Goal: Transaction & Acquisition: Purchase product/service

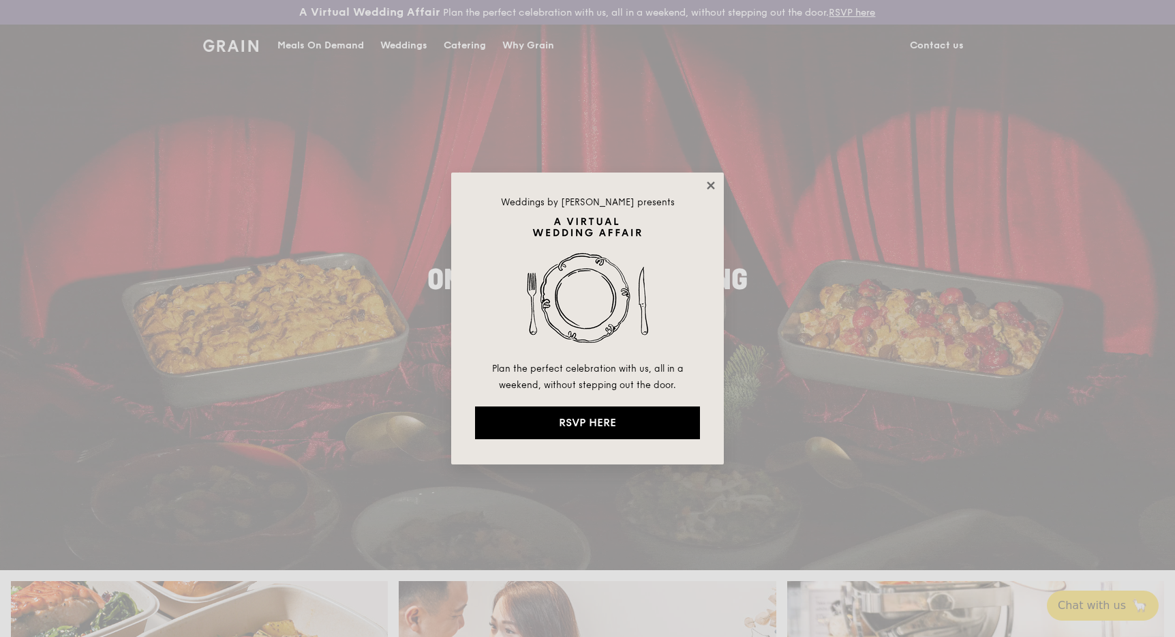
click at [707, 182] on icon at bounding box center [711, 185] width 12 height 12
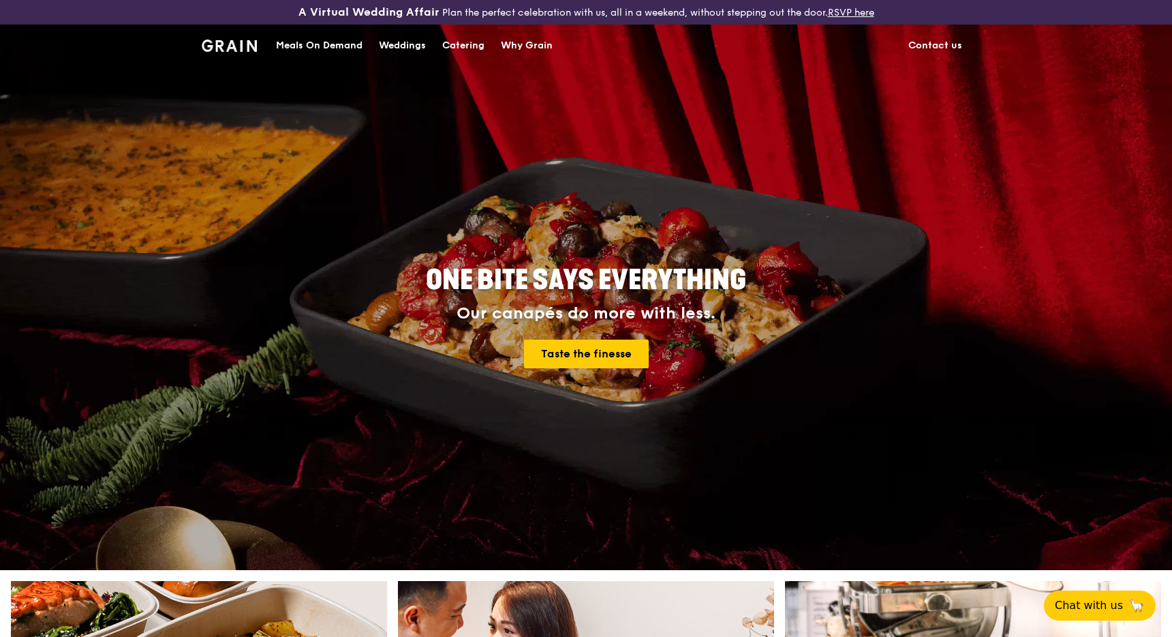
click at [336, 44] on div "Meals On Demand" at bounding box center [319, 45] width 87 height 41
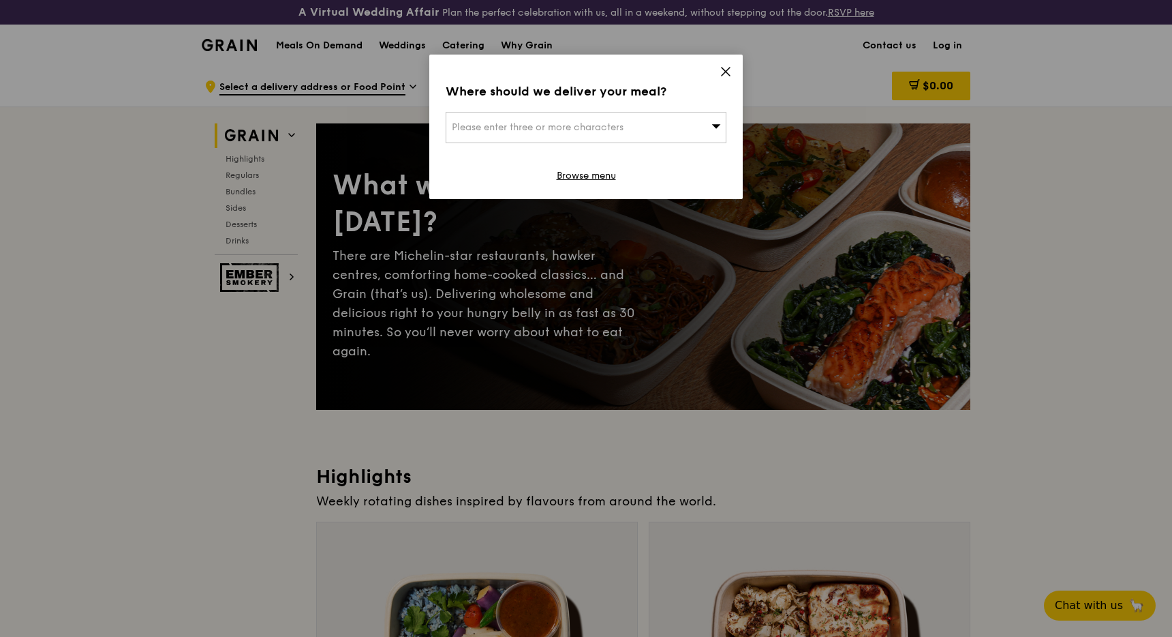
click at [728, 74] on icon at bounding box center [726, 71] width 8 height 8
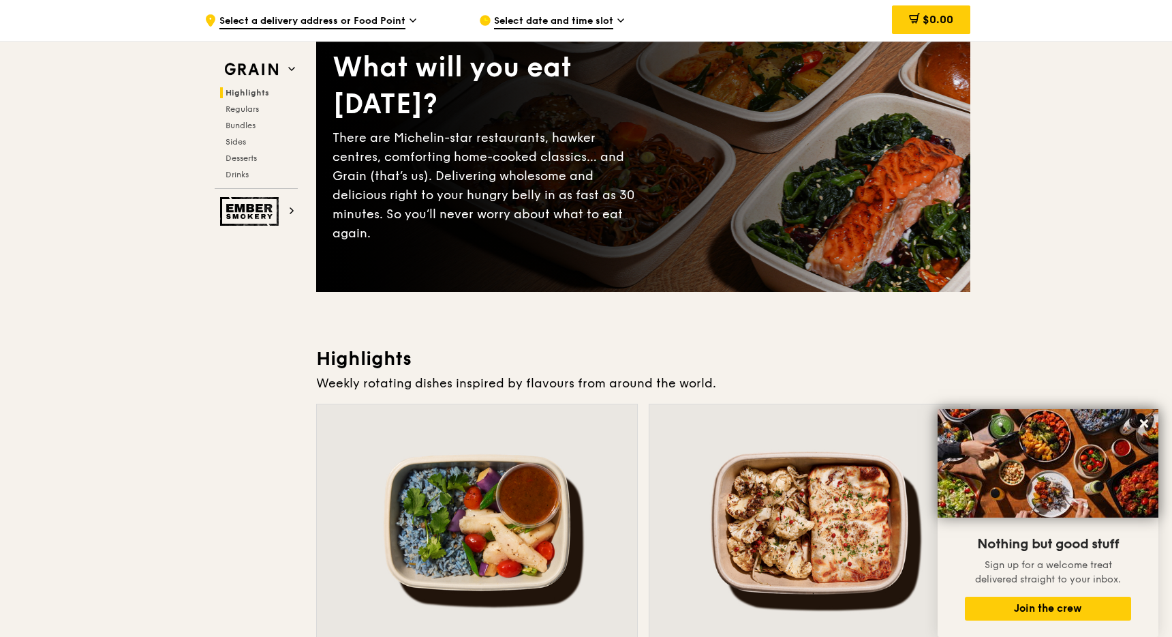
scroll to position [104, 0]
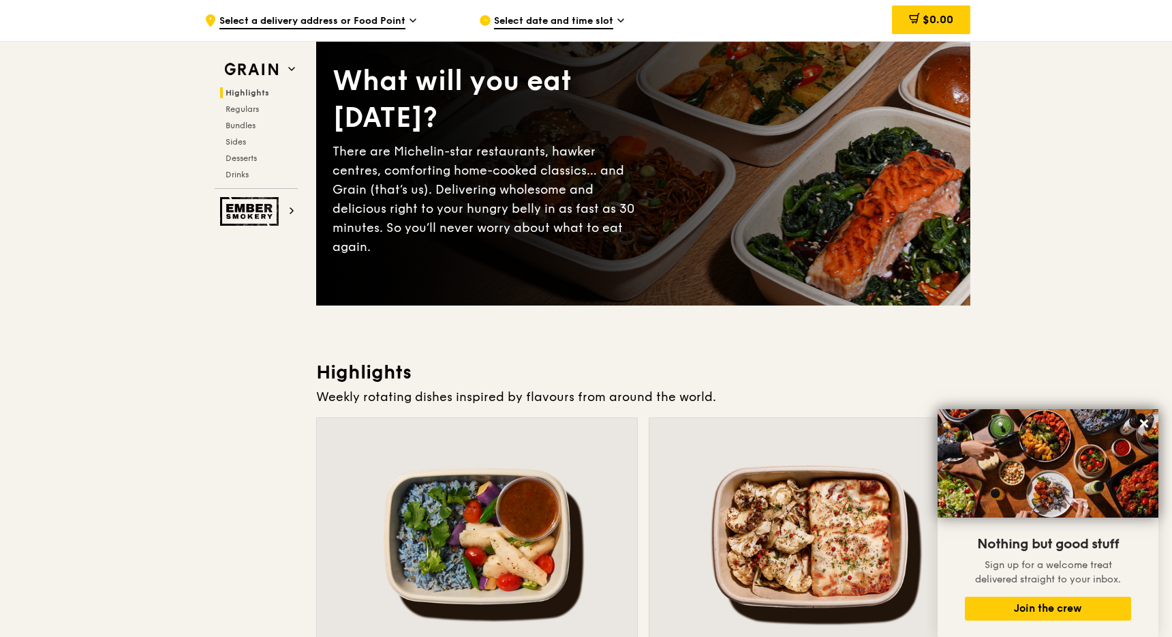
click at [550, 22] on span "Select date and time slot" at bounding box center [553, 21] width 119 height 15
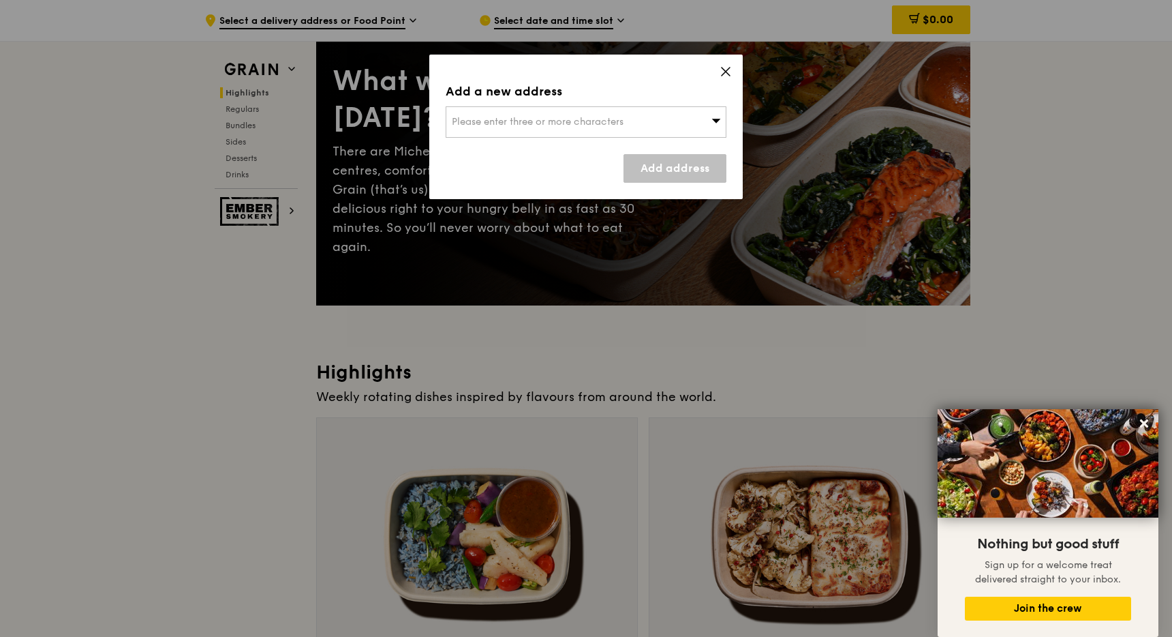
click at [729, 67] on icon at bounding box center [726, 71] width 12 height 12
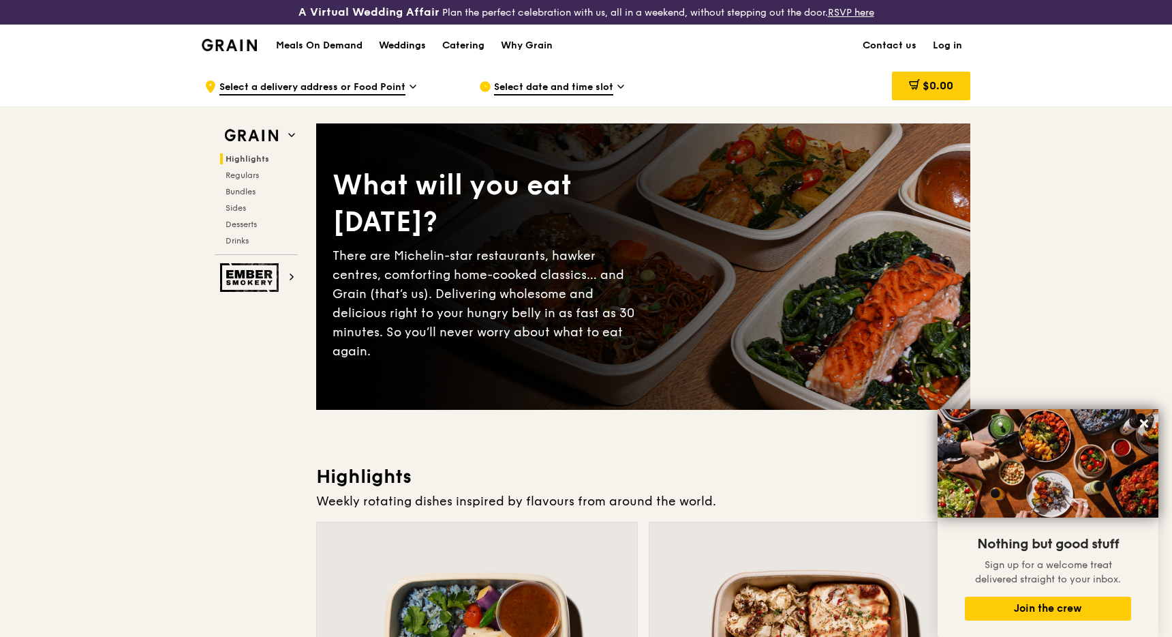
scroll to position [0, 0]
click at [936, 51] on link "Log in" at bounding box center [948, 45] width 46 height 41
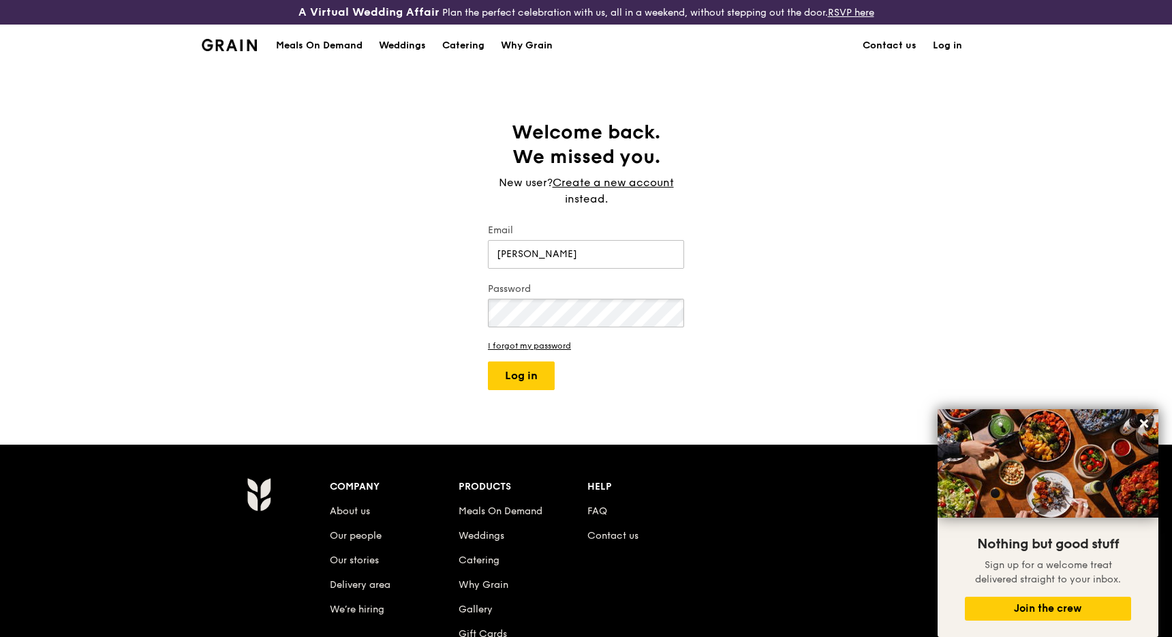
click at [521, 376] on button "Log in" at bounding box center [521, 375] width 67 height 29
click at [401, 283] on div "Welcome back. We missed you. New user? Create a new account instead. Email [PER…" at bounding box center [586, 255] width 1172 height 270
click at [507, 371] on button "Log in" at bounding box center [521, 375] width 67 height 29
click at [518, 382] on button "Log in" at bounding box center [521, 375] width 67 height 29
click at [507, 365] on button "Log in" at bounding box center [521, 375] width 67 height 29
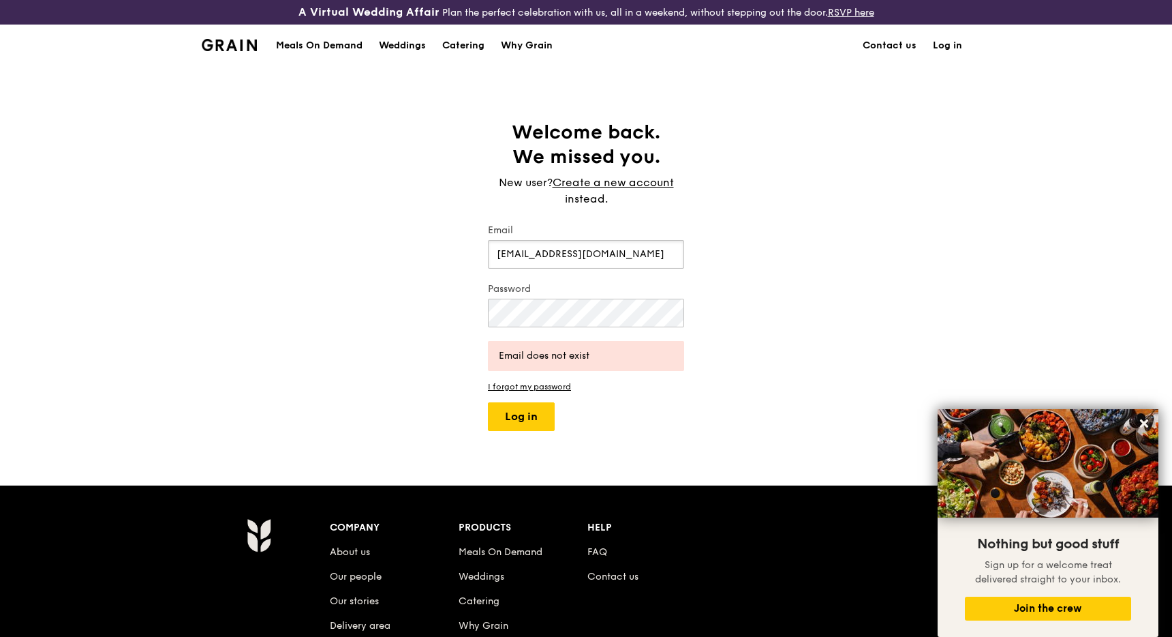
drag, startPoint x: 665, startPoint y: 254, endPoint x: 390, endPoint y: 210, distance: 278.2
click at [390, 210] on div "Welcome back. We missed you. New user? Create a new account instead. Email [EMA…" at bounding box center [586, 275] width 1172 height 311
type input "[EMAIL_ADDRESS][DOMAIN_NAME]"
click at [495, 413] on button "Log in" at bounding box center [521, 416] width 67 height 29
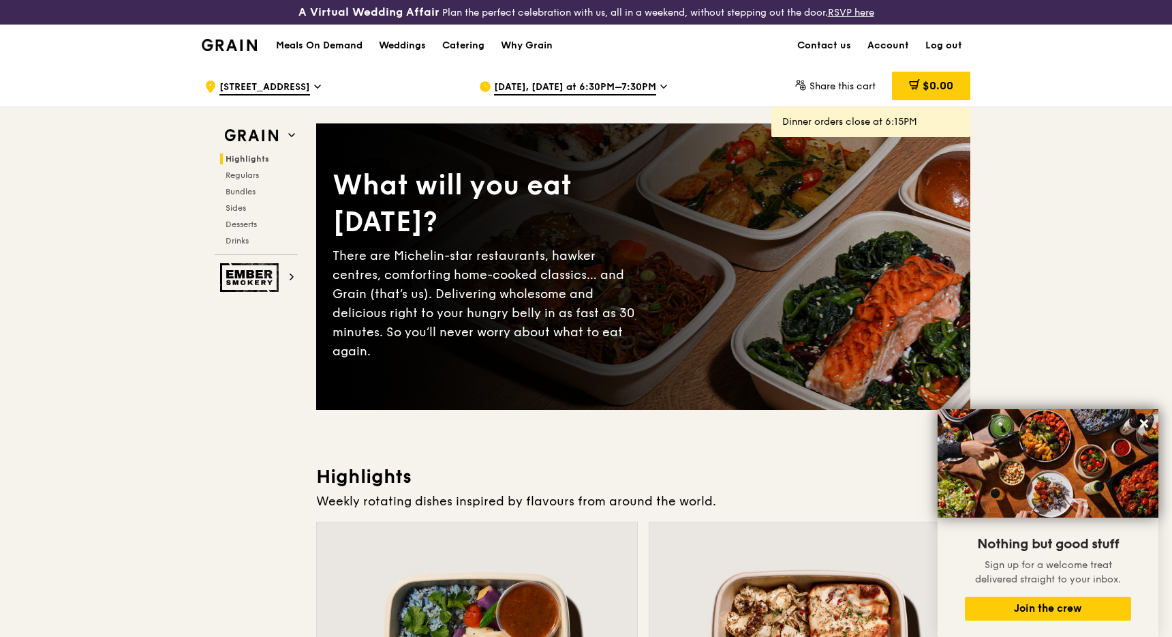
click at [547, 87] on span "[DATE], [DATE] at 6:30PM–7:30PM" at bounding box center [575, 87] width 162 height 15
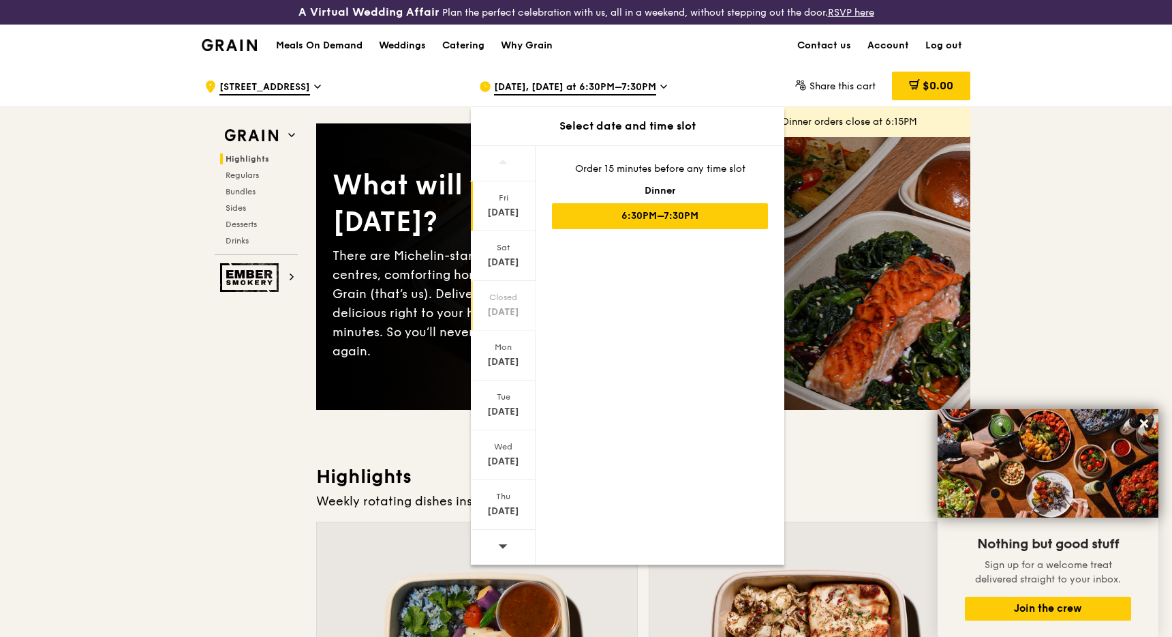
click at [507, 311] on div "[DATE]" at bounding box center [503, 312] width 61 height 14
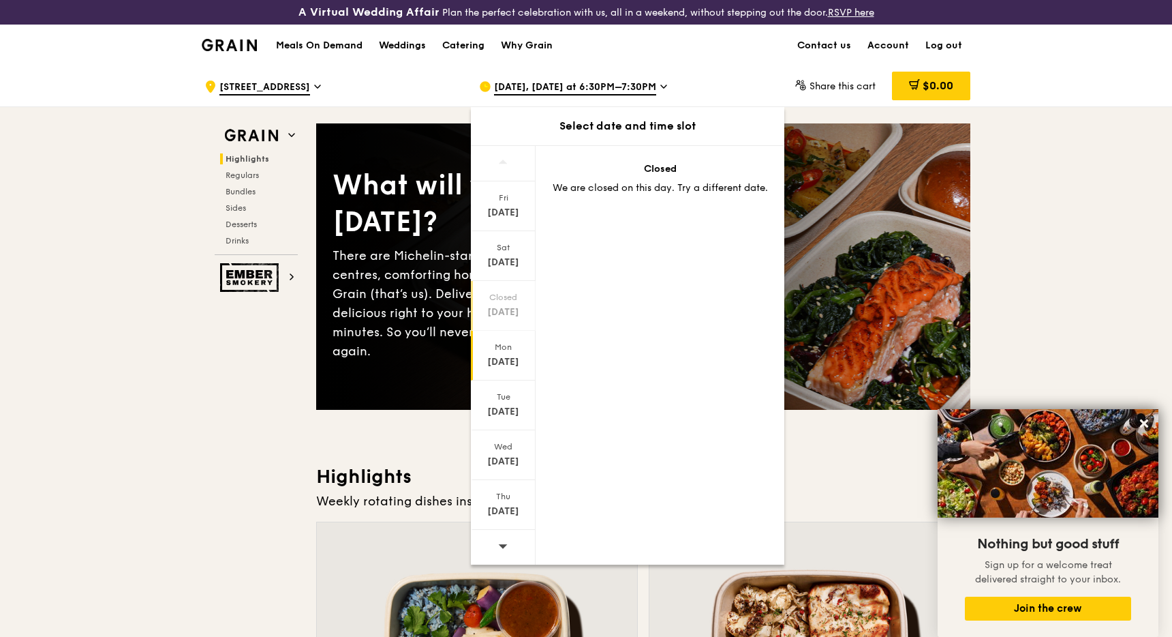
click at [508, 365] on div "[DATE]" at bounding box center [503, 362] width 61 height 14
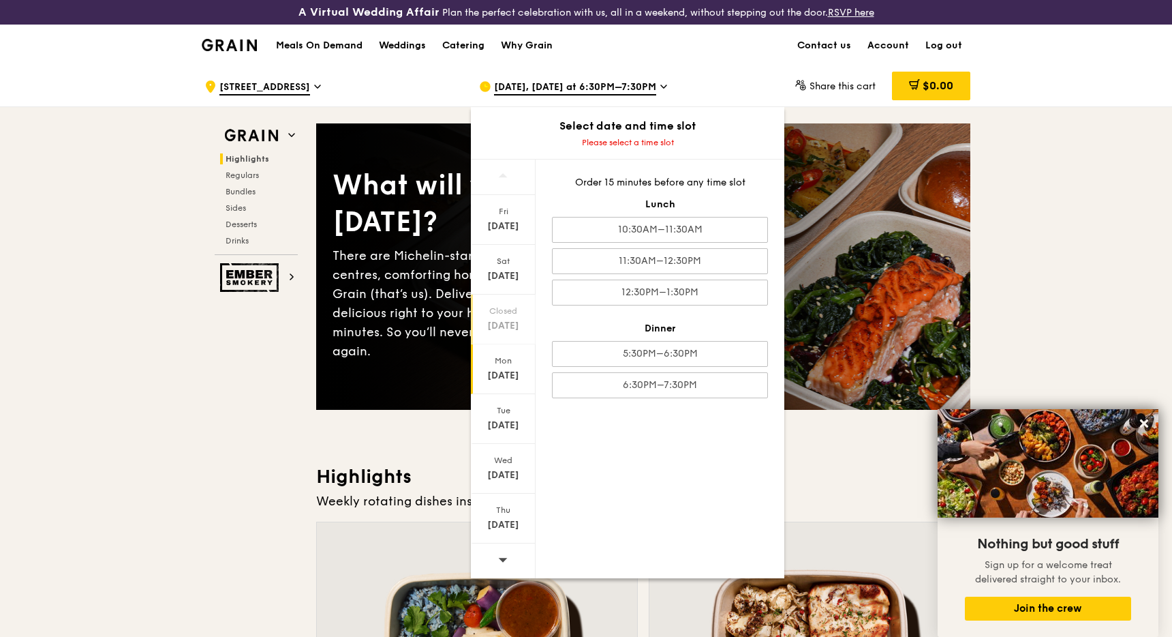
click at [498, 324] on div "[DATE]" at bounding box center [503, 326] width 61 height 14
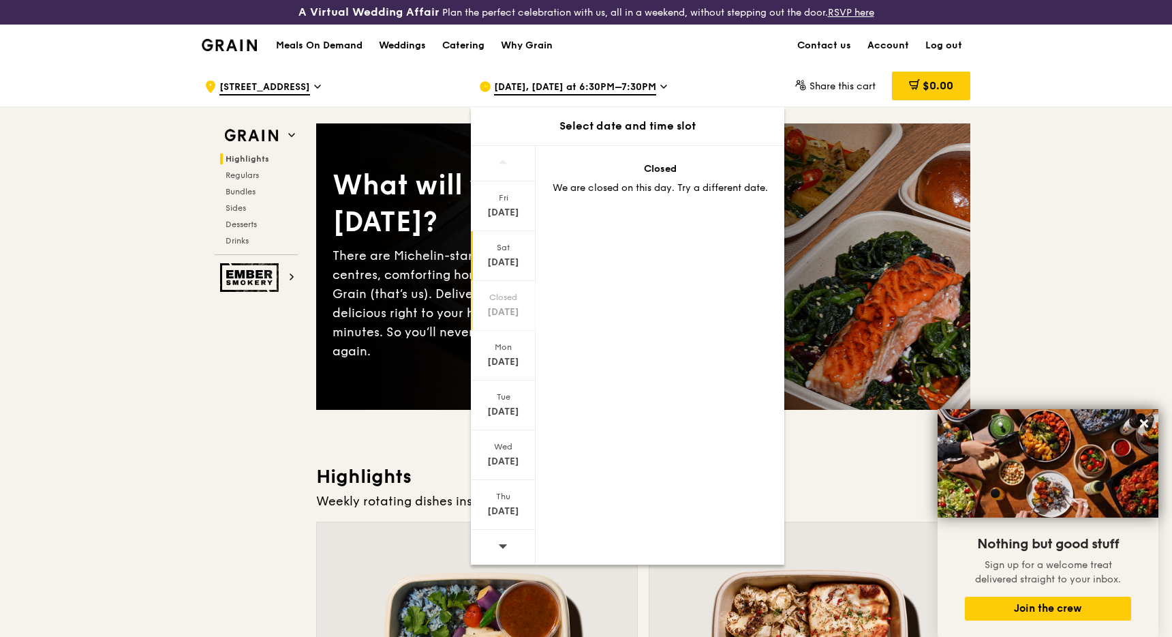
click at [501, 268] on div "[DATE]" at bounding box center [503, 263] width 61 height 14
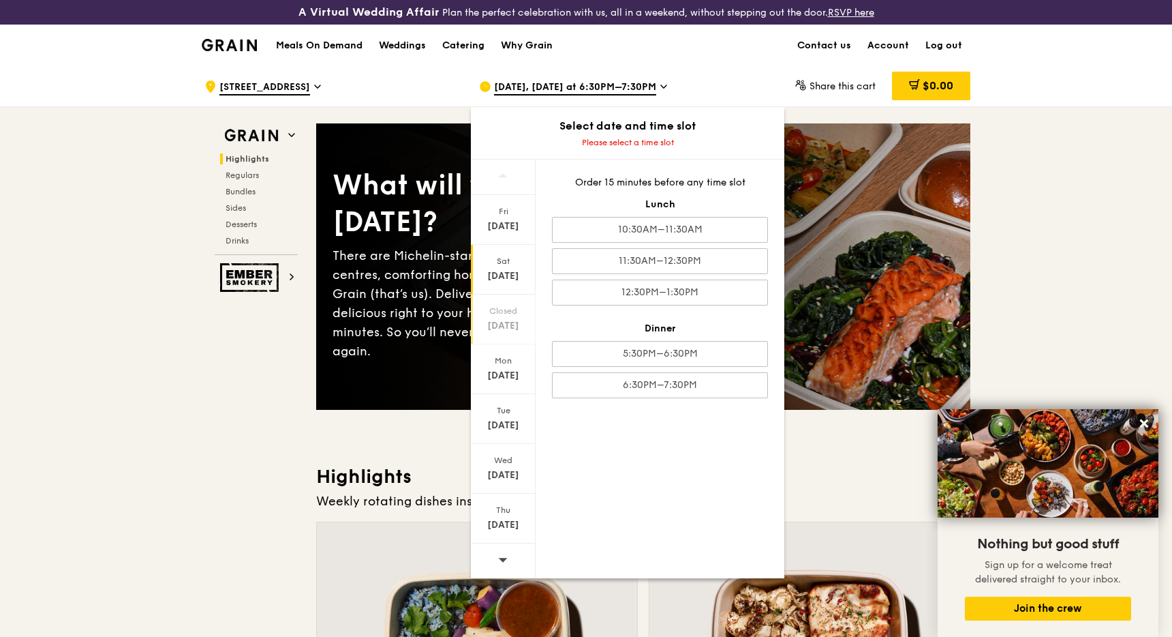
click at [505, 329] on div "[DATE]" at bounding box center [503, 326] width 61 height 14
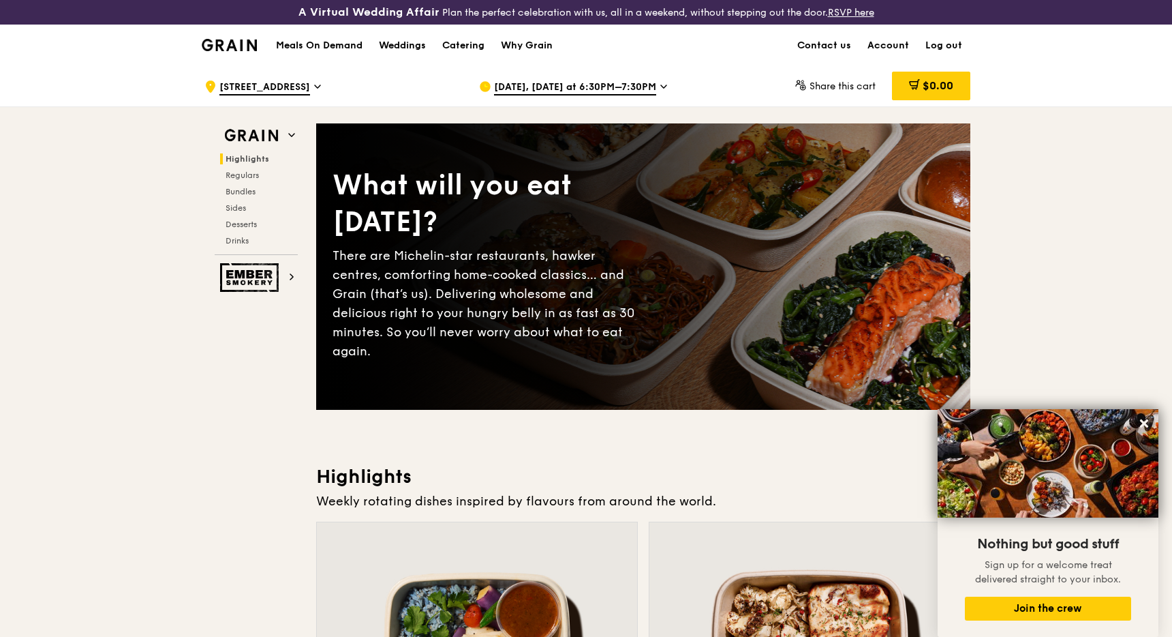
click at [326, 47] on h1 "Meals On Demand" at bounding box center [319, 46] width 87 height 14
click at [333, 36] on div "Meals On Demand Weddings Catering Why Grain" at bounding box center [414, 46] width 293 height 42
click at [333, 39] on h1 "Meals On Demand" at bounding box center [319, 46] width 87 height 14
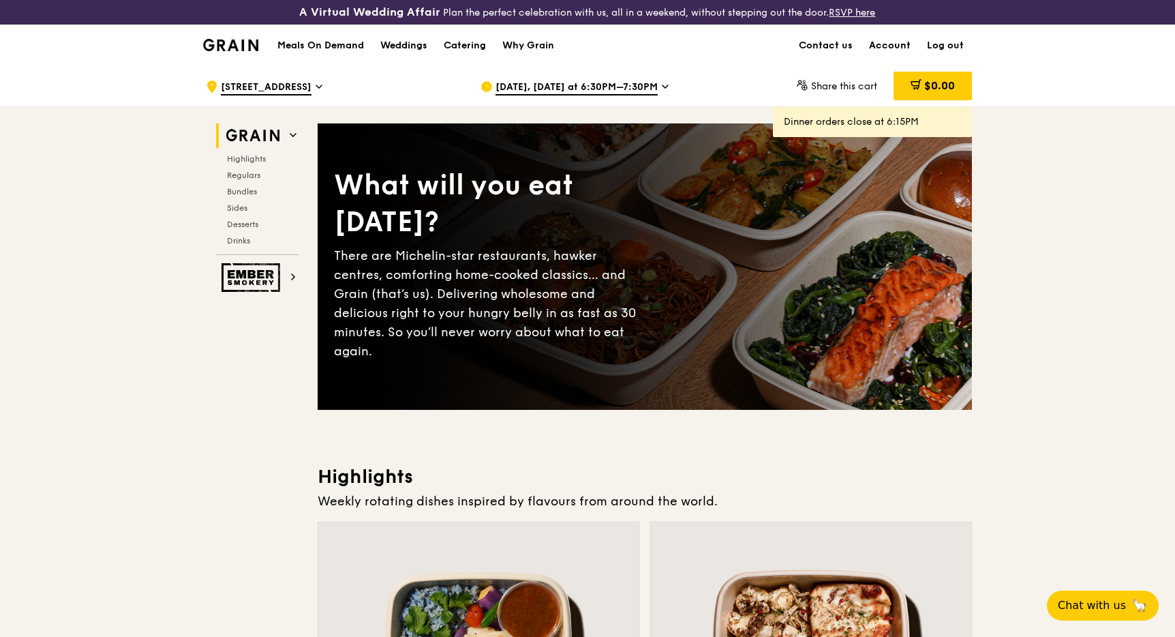
click at [350, 48] on h1 "Meals On Demand" at bounding box center [320, 46] width 87 height 14
click at [344, 43] on h1 "Meals On Demand" at bounding box center [320, 46] width 87 height 14
